Goal: Information Seeking & Learning: Learn about a topic

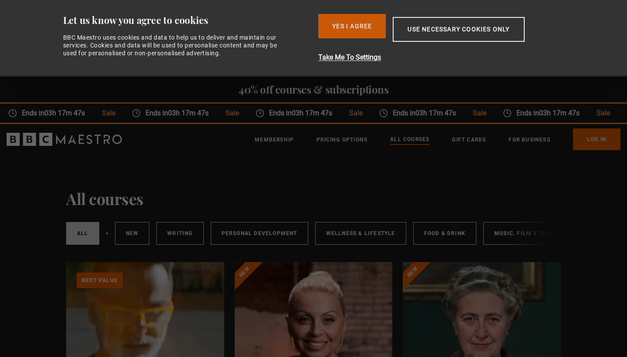
click at [354, 32] on button "Yes I Agree" at bounding box center [351, 26] width 67 height 24
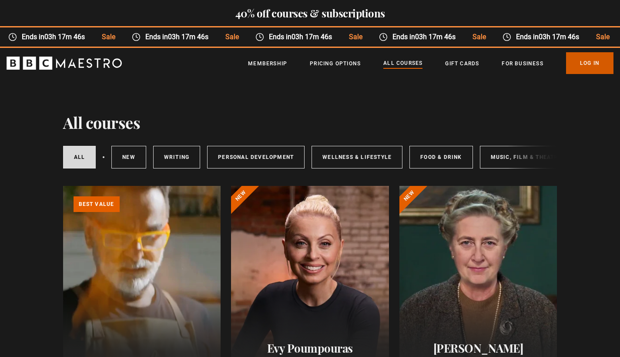
click at [586, 67] on link "Log In" at bounding box center [589, 63] width 47 height 22
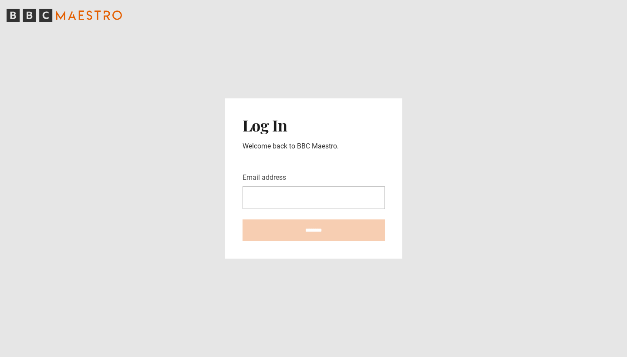
click at [600, 257] on main "Log In Welcome back to BBC Maestro. Email address ********" at bounding box center [313, 178] width 627 height 357
click at [257, 195] on input "Email address" at bounding box center [314, 197] width 142 height 23
type input "**********"
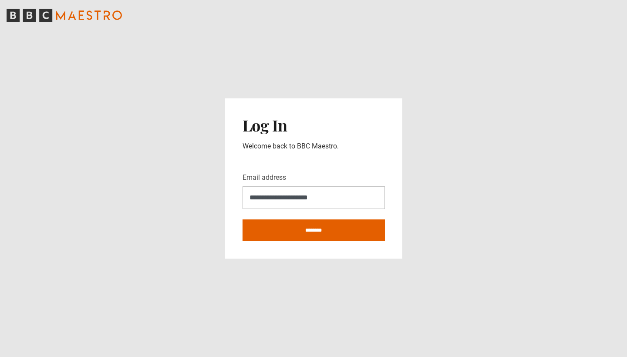
click at [313, 230] on input "********" at bounding box center [314, 230] width 142 height 22
type input "**********"
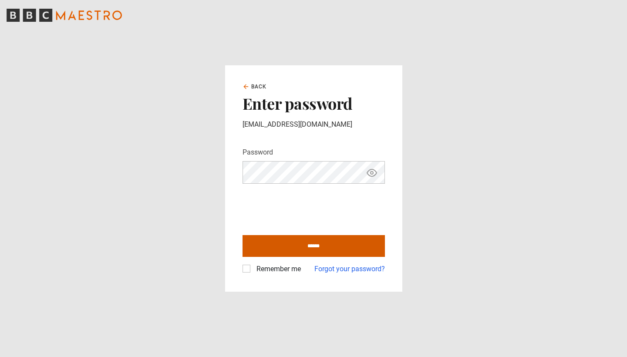
click at [307, 246] on input "******" at bounding box center [314, 246] width 142 height 22
type input "**********"
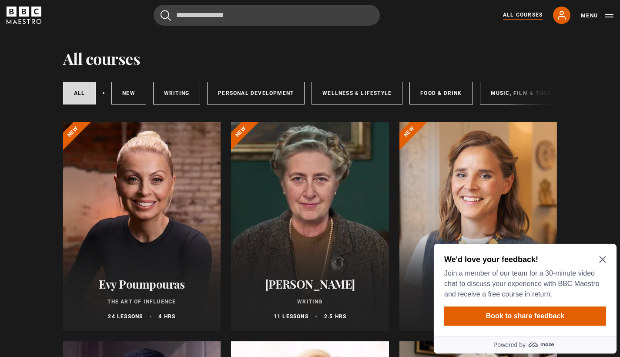
scroll to position [32, 0]
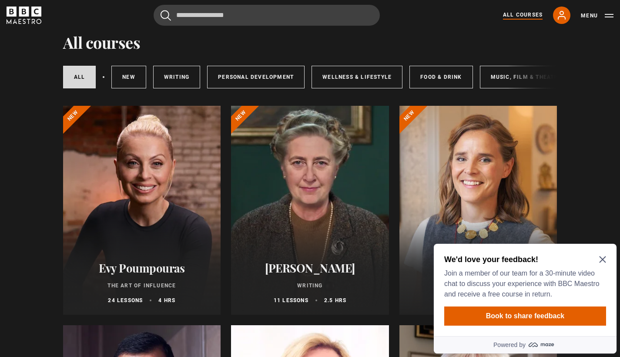
click at [601, 261] on icon "Close Maze Prompt" at bounding box center [603, 259] width 7 height 7
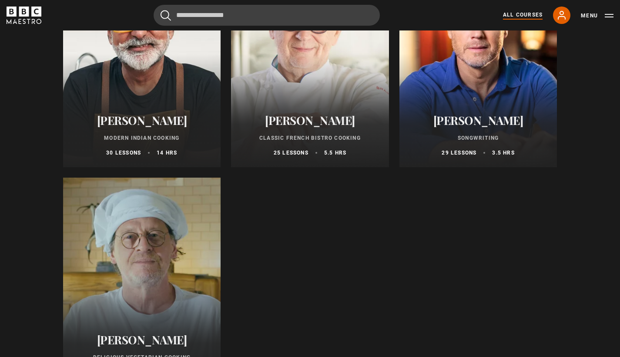
scroll to position [3327, 0]
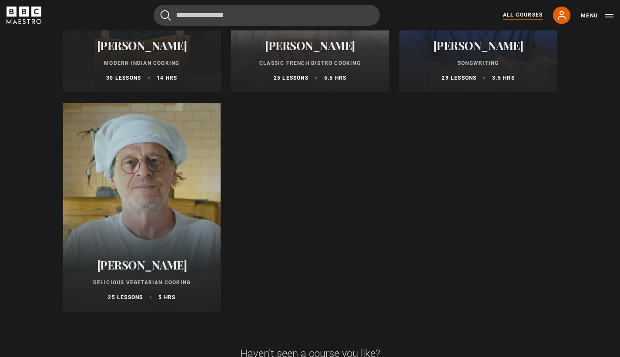
click at [170, 207] on div at bounding box center [142, 207] width 158 height 209
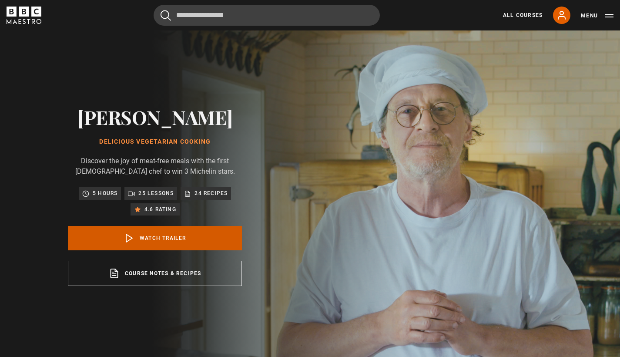
click at [157, 237] on link "Watch Trailer" at bounding box center [155, 238] width 174 height 24
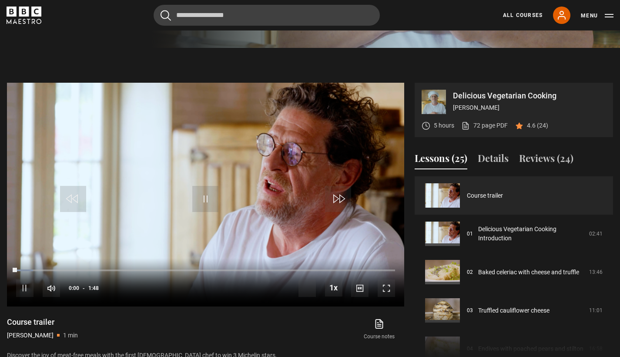
scroll to position [361, 0]
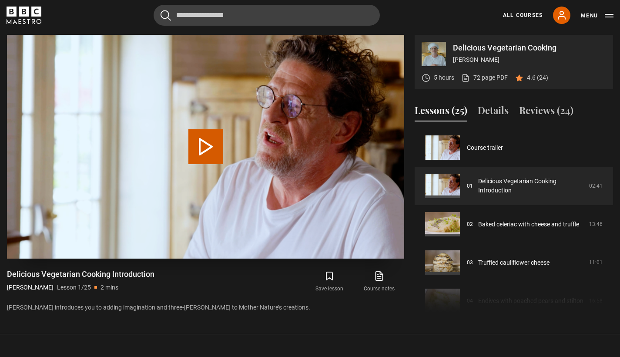
click at [215, 146] on button "Play Lesson Delicious Vegetarian Cooking Introduction" at bounding box center [206, 146] width 35 height 35
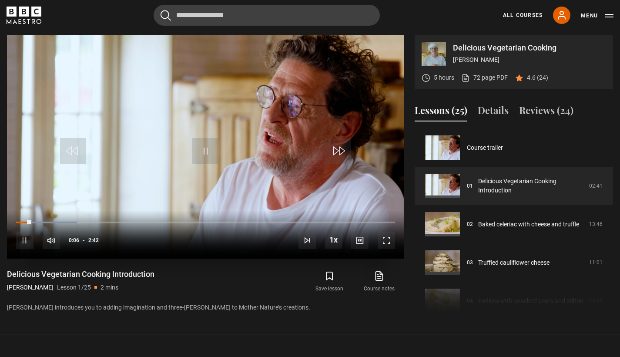
click at [392, 239] on span "Video Player" at bounding box center [386, 240] width 17 height 17
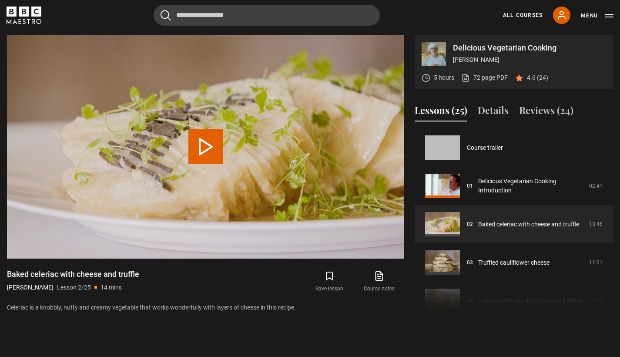
scroll to position [38, 0]
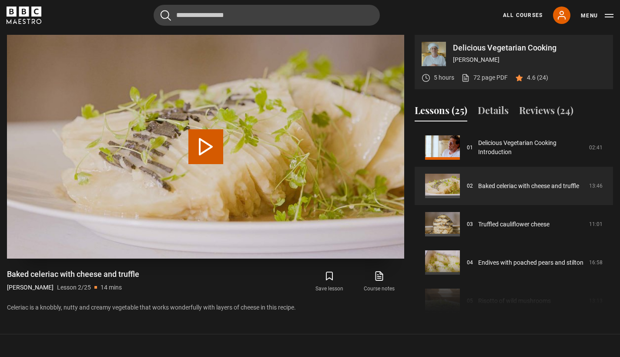
click at [207, 140] on button "Play Lesson Baked celeriac with cheese and truffle" at bounding box center [206, 146] width 35 height 35
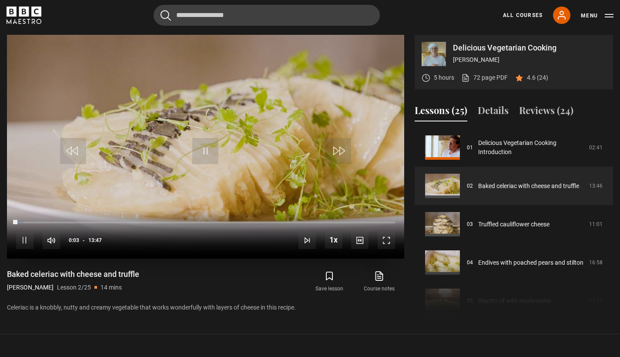
click at [389, 244] on span "Video Player" at bounding box center [386, 240] width 17 height 17
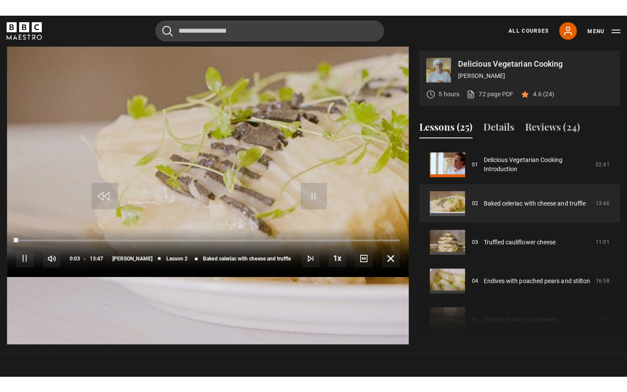
scroll to position [0, 0]
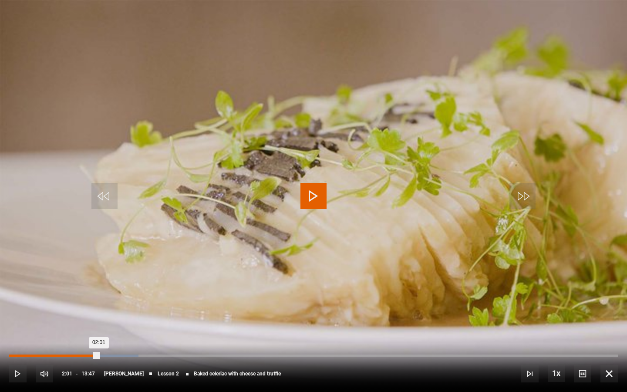
drag, startPoint x: 106, startPoint y: 355, endPoint x: 98, endPoint y: 356, distance: 7.9
click at [98, 356] on div "02:01" at bounding box center [54, 355] width 90 height 3
drag, startPoint x: 243, startPoint y: 352, endPoint x: 445, endPoint y: 354, distance: 202.5
click at [445, 354] on div "10s Skip Back 10 seconds Pause 10s Skip Forward 10 seconds Loaded : 45.11% 02:4…" at bounding box center [313, 368] width 627 height 48
drag, startPoint x: 246, startPoint y: 355, endPoint x: 427, endPoint y: 355, distance: 181.1
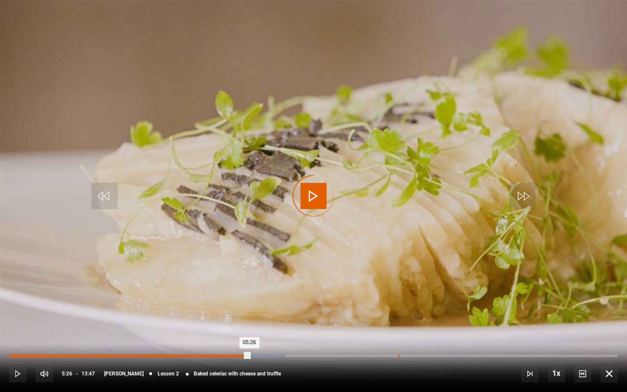
click at [427, 355] on div "Loaded : 45.41% 08:48 05:26" at bounding box center [313, 355] width 609 height 3
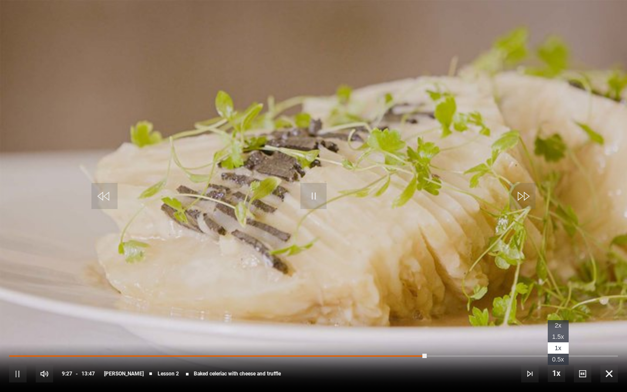
click at [559, 328] on span "2x" at bounding box center [558, 325] width 7 height 7
click at [529, 200] on span "Video Player" at bounding box center [522, 196] width 26 height 26
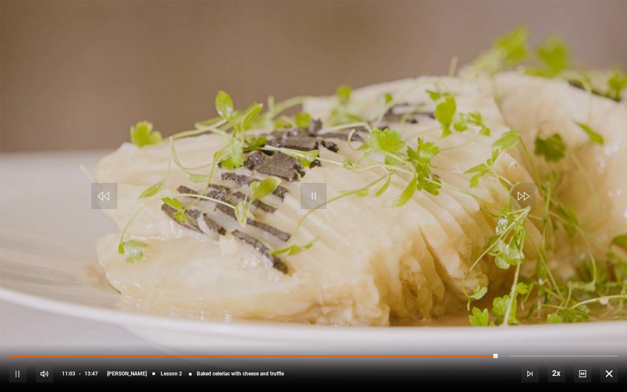
click at [529, 200] on span "Video Player" at bounding box center [522, 196] width 26 height 26
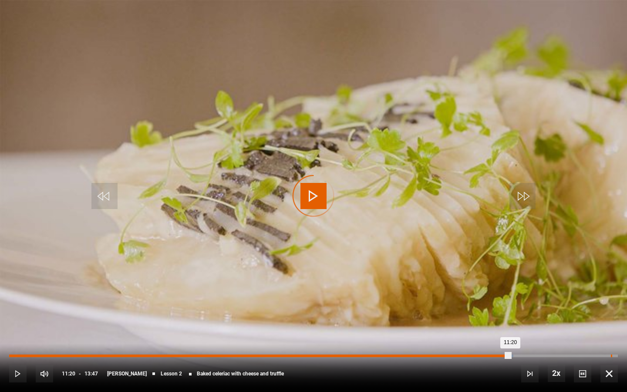
drag, startPoint x: 510, startPoint y: 356, endPoint x: 613, endPoint y: 354, distance: 103.2
click at [613, 354] on div "Loaded : 82.82% 13:37 11:20" at bounding box center [313, 355] width 609 height 3
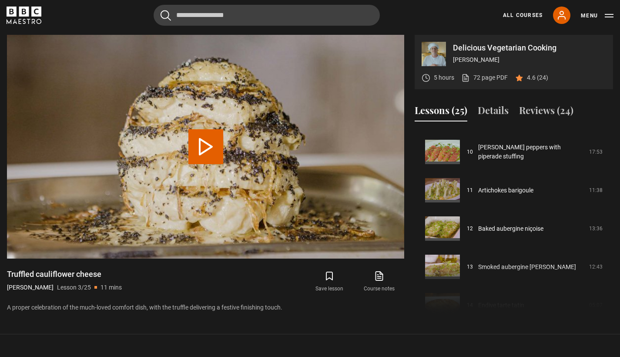
scroll to position [409, 0]
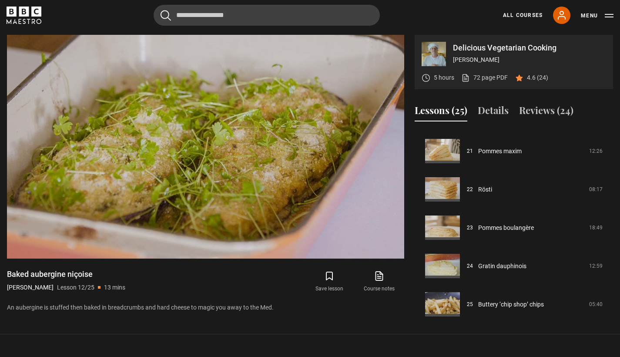
scroll to position [808, 0]
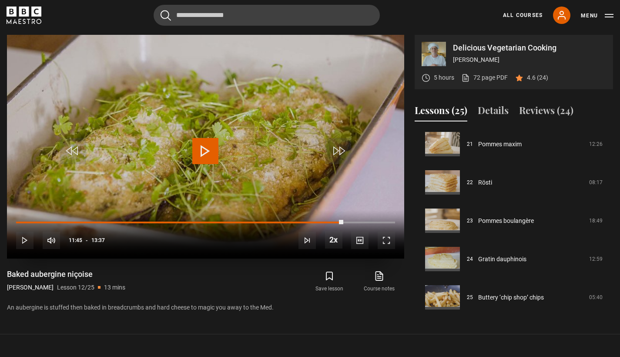
drag, startPoint x: 319, startPoint y: 222, endPoint x: 344, endPoint y: 219, distance: 25.0
click at [344, 219] on div "10s Skip Back 10 seconds Play 10s Skip Forward 10 seconds Loaded : 79.80% 11:35…" at bounding box center [206, 234] width 398 height 48
drag, startPoint x: 380, startPoint y: 219, endPoint x: 387, endPoint y: 221, distance: 8.0
click at [387, 221] on div "10s Skip Back 10 seconds Pause 10s Skip Forward 10 seconds Loaded : 99.33% 12:3…" at bounding box center [206, 234] width 398 height 48
click at [25, 243] on span "Video Player" at bounding box center [24, 240] width 17 height 17
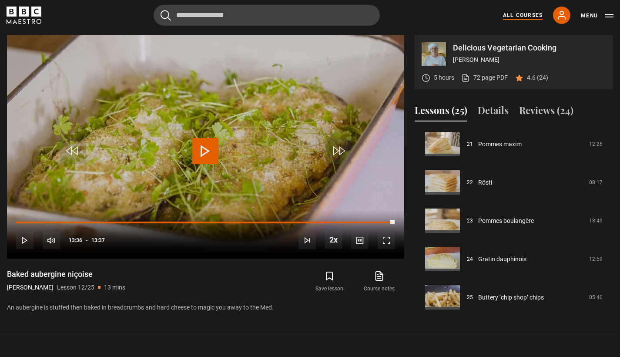
click at [533, 19] on link "All Courses" at bounding box center [523, 15] width 40 height 8
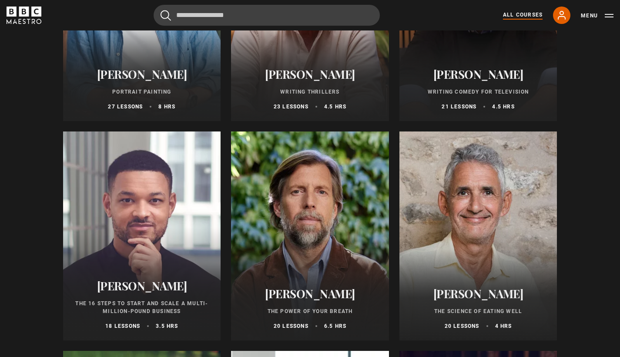
scroll to position [946, 0]
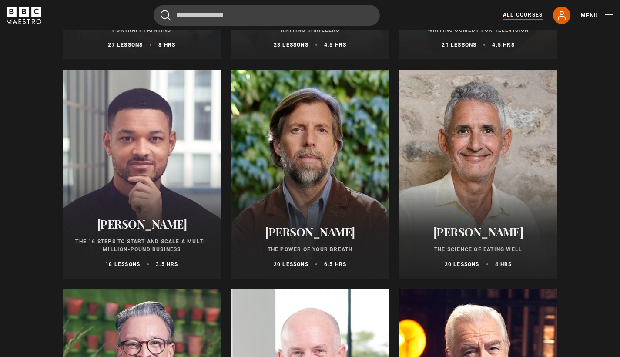
click at [472, 234] on h2 "[PERSON_NAME]" at bounding box center [478, 231] width 137 height 13
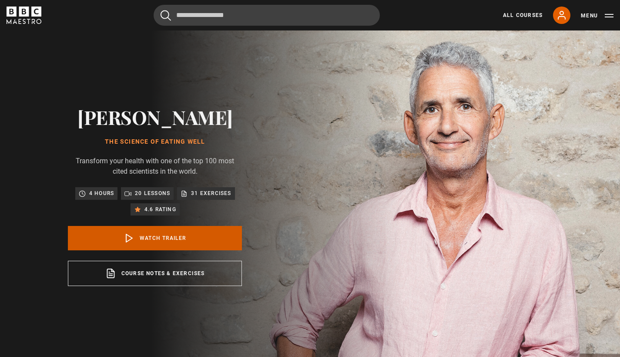
click at [158, 250] on link "Watch Trailer" at bounding box center [155, 238] width 174 height 24
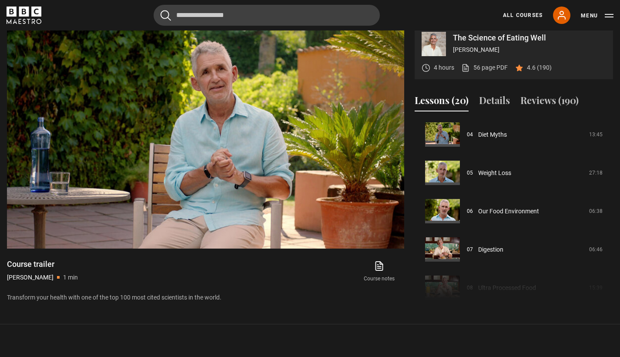
scroll to position [156, 0]
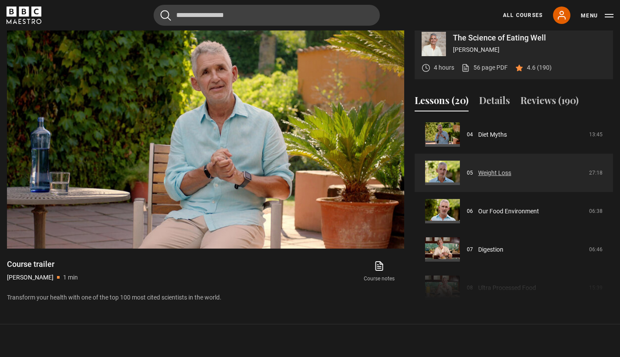
click at [487, 178] on link "Weight Loss" at bounding box center [494, 172] width 33 height 9
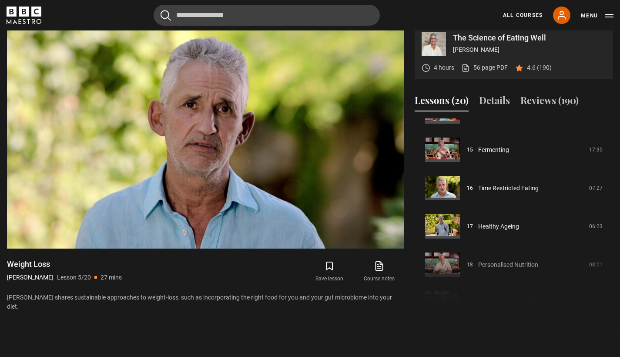
scroll to position [570, 0]
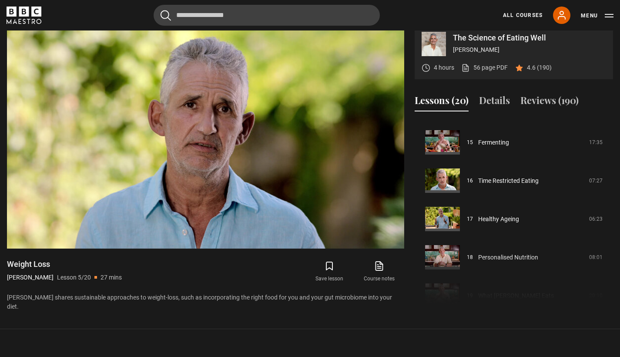
drag, startPoint x: 612, startPoint y: 280, endPoint x: 610, endPoint y: 290, distance: 9.2
click at [610, 290] on div "Course trailer 01 The Science of Eating Well Introduction 17:19 02 The Gut Micr…" at bounding box center [514, 212] width 199 height 188
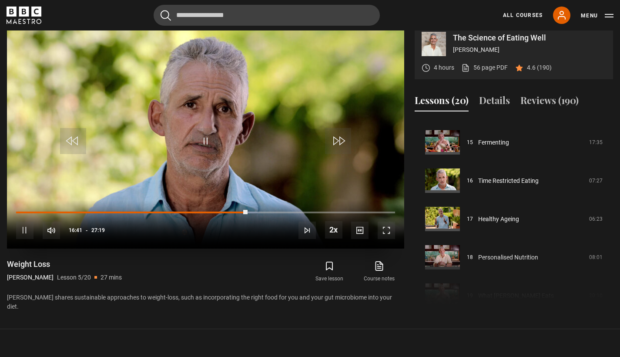
click at [19, 239] on span "Video Player" at bounding box center [24, 230] width 17 height 17
click at [206, 153] on span "Video Player" at bounding box center [205, 141] width 26 height 26
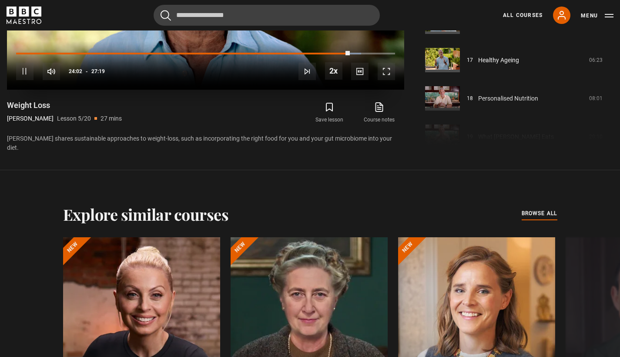
scroll to position [356, 0]
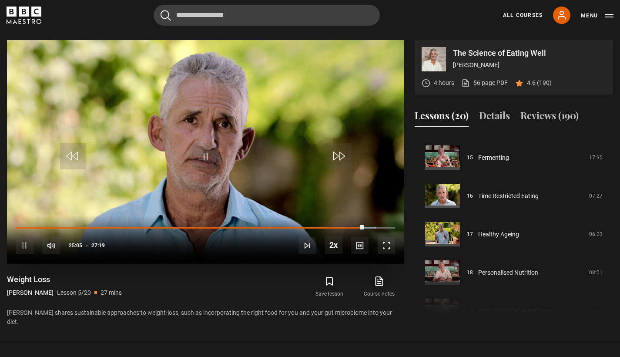
click at [19, 253] on span "Video Player" at bounding box center [24, 245] width 17 height 17
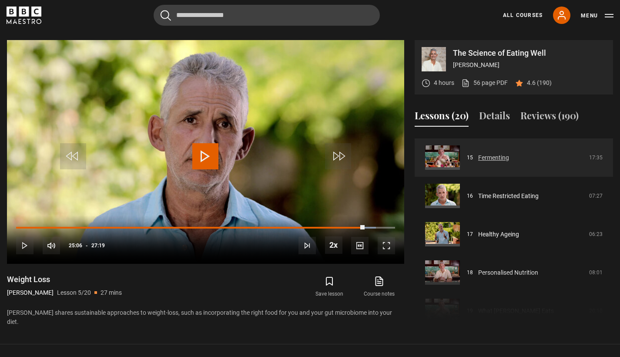
click at [498, 162] on link "Fermenting" at bounding box center [493, 157] width 31 height 9
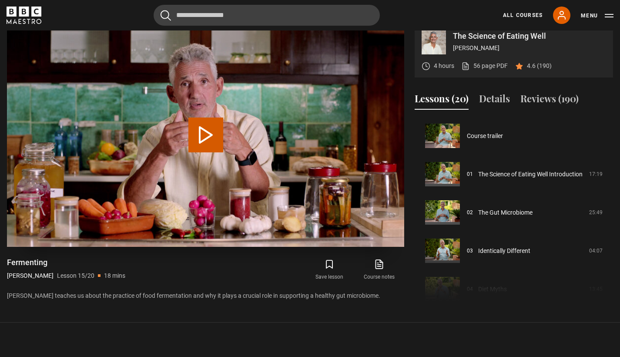
scroll to position [536, 0]
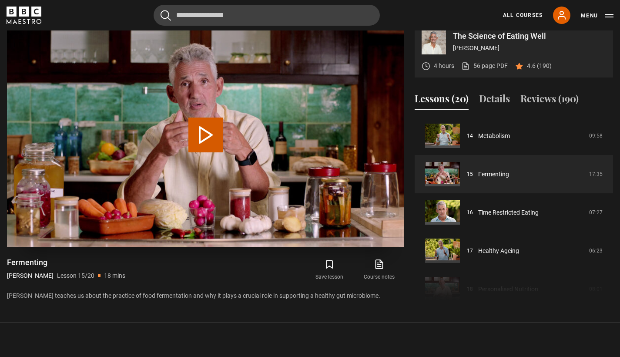
click at [208, 136] on button "Play Lesson Fermenting" at bounding box center [206, 135] width 35 height 35
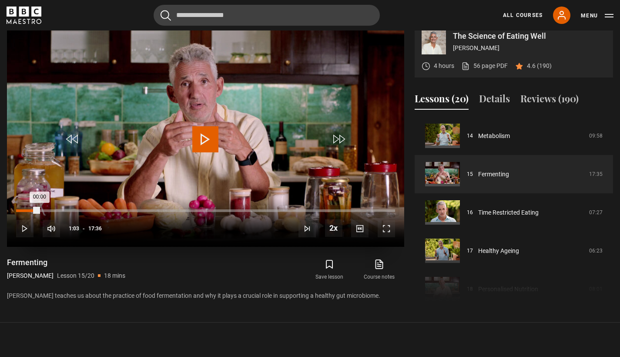
drag, startPoint x: 14, startPoint y: 221, endPoint x: 39, endPoint y: 222, distance: 24.4
click at [39, 212] on div "00:00" at bounding box center [27, 210] width 23 height 3
drag, startPoint x: 63, startPoint y: 218, endPoint x: 78, endPoint y: 219, distance: 15.3
click at [78, 212] on div "Loaded : 18.23% 02:53 02:47" at bounding box center [205, 210] width 379 height 3
drag, startPoint x: 85, startPoint y: 220, endPoint x: 104, endPoint y: 219, distance: 19.2
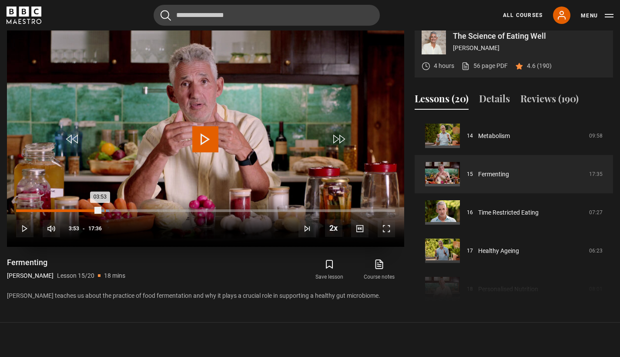
click at [104, 212] on div "Loaded : 24.59% 04:06 03:53" at bounding box center [205, 210] width 379 height 3
drag, startPoint x: 101, startPoint y: 221, endPoint x: 114, endPoint y: 221, distance: 12.6
click at [114, 212] on div "04:31" at bounding box center [65, 210] width 98 height 3
drag, startPoint x: 111, startPoint y: 219, endPoint x: 134, endPoint y: 220, distance: 23.6
click at [111, 212] on div "04:23" at bounding box center [63, 210] width 94 height 3
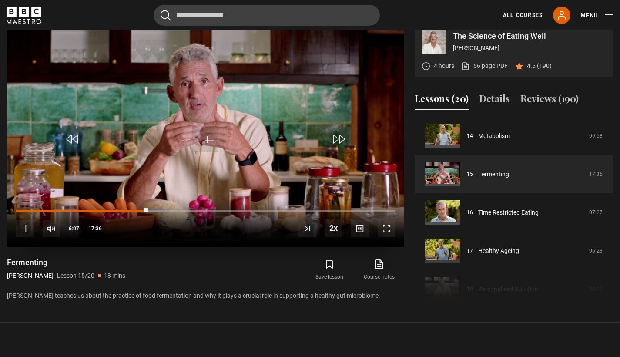
drag, startPoint x: 142, startPoint y: 219, endPoint x: 155, endPoint y: 219, distance: 12.2
click at [155, 219] on div "10s Skip Back 10 seconds Pause 10s Skip Forward 10 seconds Loaded : 39.28% 06:2…" at bounding box center [206, 223] width 398 height 48
drag, startPoint x: 149, startPoint y: 219, endPoint x: 156, endPoint y: 218, distance: 7.0
click at [156, 218] on div "10s Skip Back 10 seconds Play 10s Skip Forward 10 seconds Loaded : 39.74% 06:13…" at bounding box center [206, 223] width 398 height 48
drag, startPoint x: 158, startPoint y: 220, endPoint x: 169, endPoint y: 222, distance: 10.6
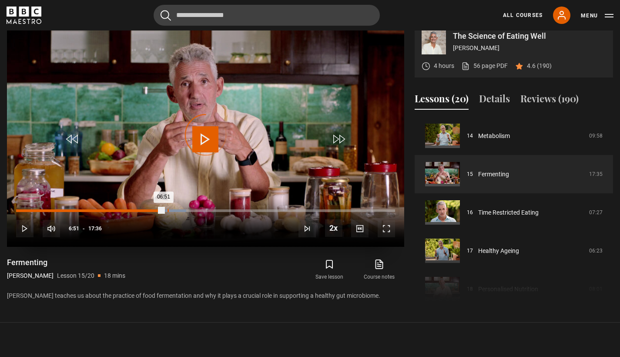
click at [169, 212] on div "07:01" at bounding box center [168, 210] width 1 height 3
drag, startPoint x: 171, startPoint y: 220, endPoint x: 180, endPoint y: 219, distance: 9.2
click at [180, 212] on div "Loaded : 47.78% 07:37 07:28" at bounding box center [205, 210] width 379 height 3
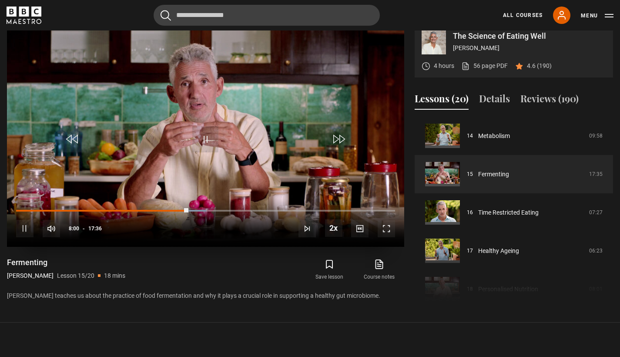
click at [210, 147] on span "Video Player" at bounding box center [205, 139] width 26 height 26
